Goal: Communication & Community: Answer question/provide support

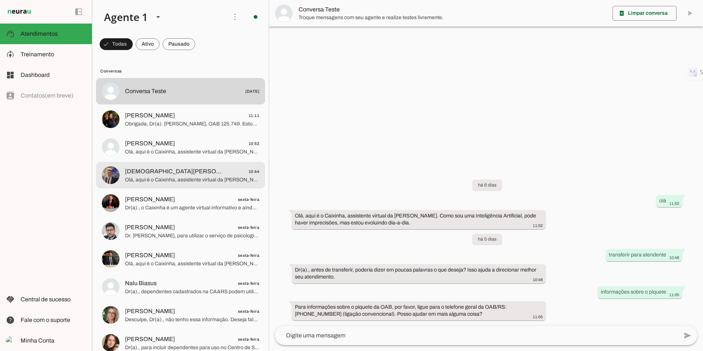
click at [176, 185] on md-item "[DEMOGRAPHIC_DATA][PERSON_NAME] Junior | Advogado 10:44 Olá, aqui é o Caixinha,…" at bounding box center [180, 175] width 169 height 26
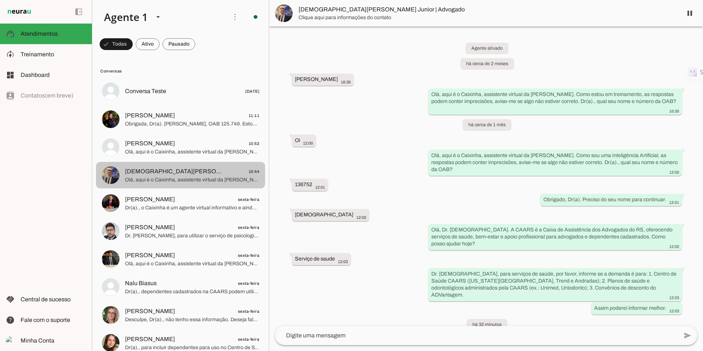
scroll to position [34, 0]
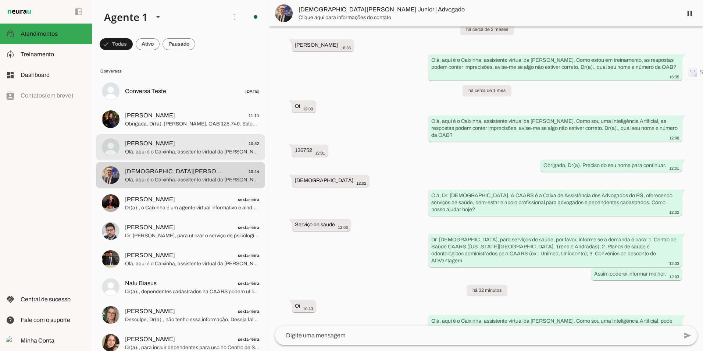
click at [171, 153] on span "Olá, aqui é o Caixinha, assistente virtual da [PERSON_NAME]. Como sou uma Intel…" at bounding box center [192, 151] width 134 height 7
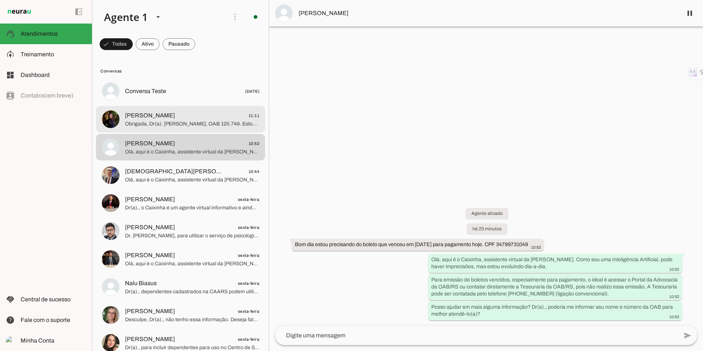
click at [181, 114] on span "[PERSON_NAME] 11:11" at bounding box center [192, 115] width 134 height 9
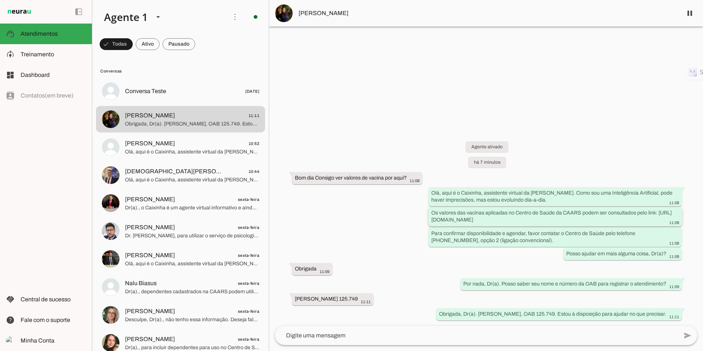
click at [0, 0] on slot "Os valores das vacinas aplicadas no Centro de Saúde da CAARS podem ser consulta…" at bounding box center [0, 0] width 0 height 0
drag, startPoint x: 581, startPoint y: 221, endPoint x: 426, endPoint y: 221, distance: 154.9
click at [426, 221] on div "Agente ativado há 7 minutos Bom dia Consigo ver valores de vacina por aqui? 11:…" at bounding box center [486, 225] width 434 height 201
